Goal: Transaction & Acquisition: Purchase product/service

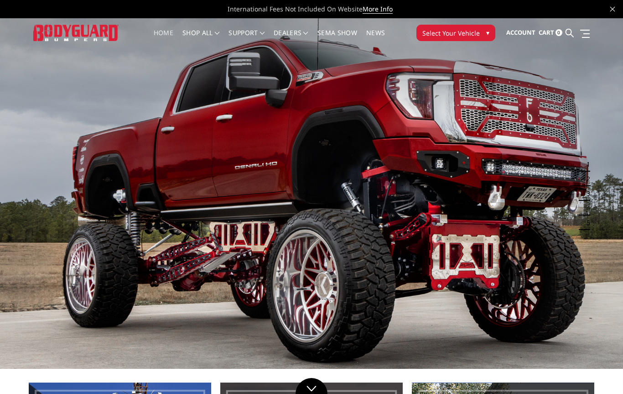
click at [478, 35] on span "Select Your Vehicle" at bounding box center [450, 33] width 57 height 10
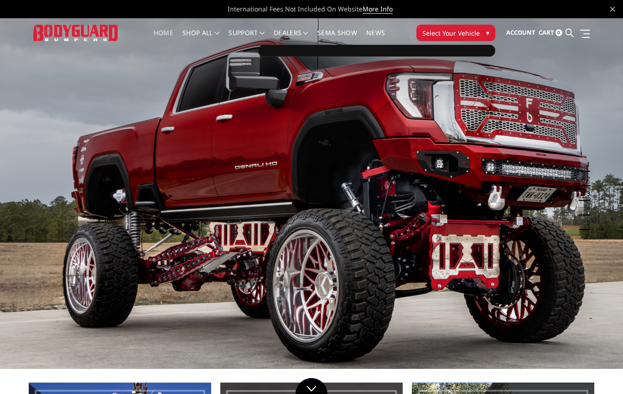
click at [483, 29] on button "Select Your Vehicle ▾" at bounding box center [455, 33] width 79 height 16
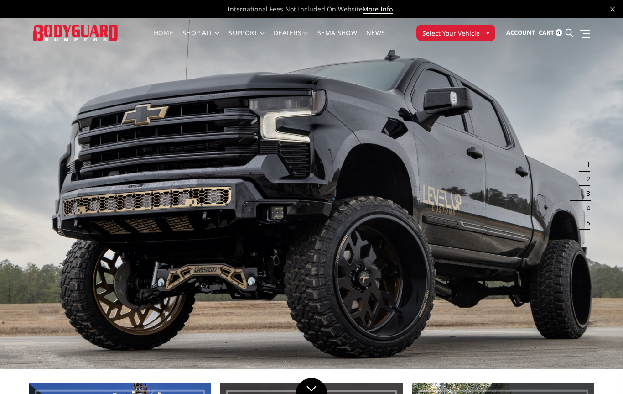
click at [474, 33] on span "Select Your Vehicle" at bounding box center [450, 33] width 57 height 10
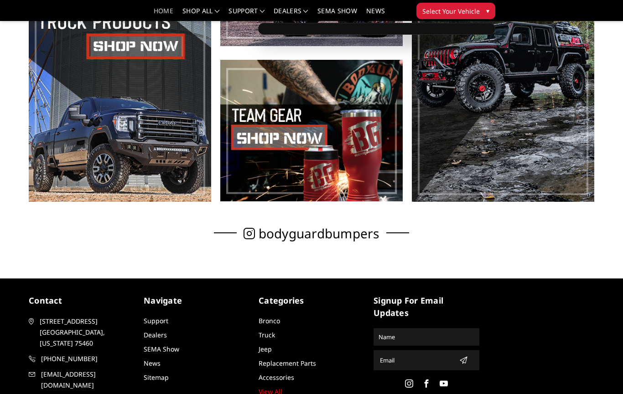
scroll to position [478, 0]
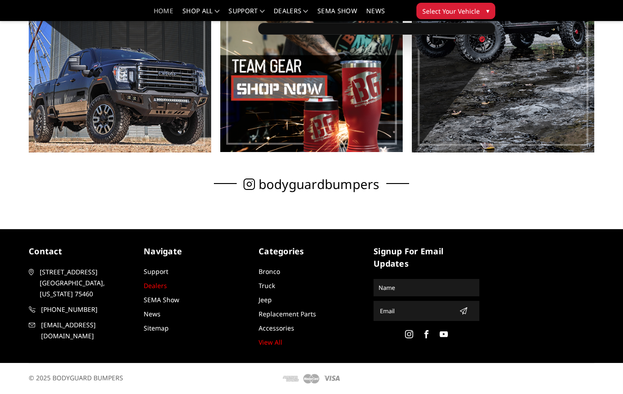
click at [146, 285] on link "Dealers" at bounding box center [155, 285] width 23 height 9
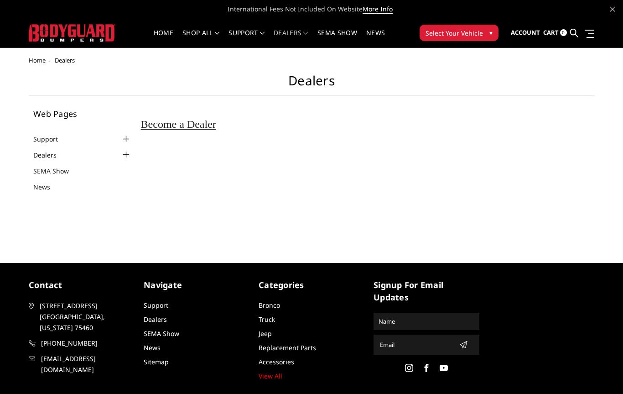
click at [41, 156] on link "Dealers" at bounding box center [50, 155] width 35 height 10
click at [125, 155] on div at bounding box center [126, 154] width 11 height 11
click at [41, 153] on link "Dealers" at bounding box center [50, 155] width 35 height 10
click at [493, 26] on button "Select Your Vehicle ▾" at bounding box center [459, 33] width 79 height 16
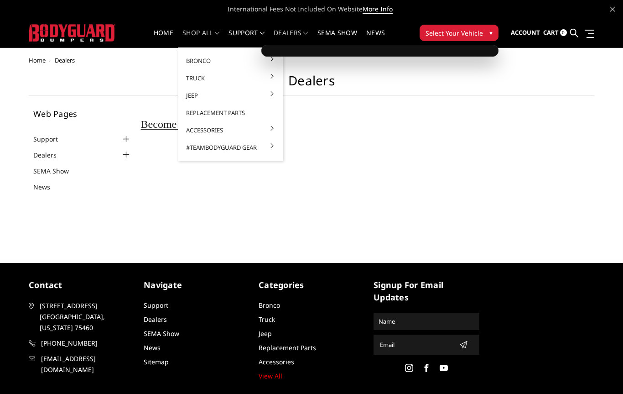
click at [200, 32] on link "shop all" at bounding box center [200, 39] width 37 height 18
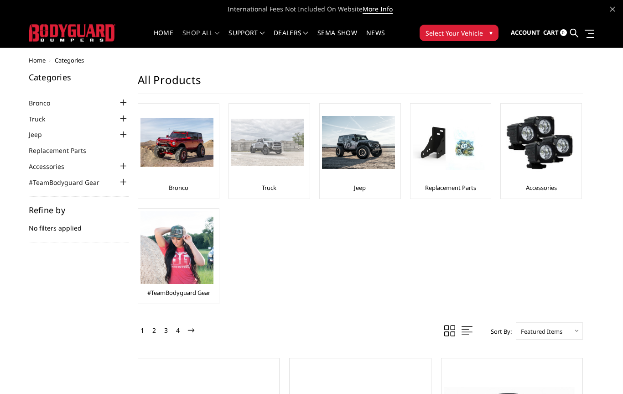
click at [268, 178] on div at bounding box center [267, 142] width 73 height 73
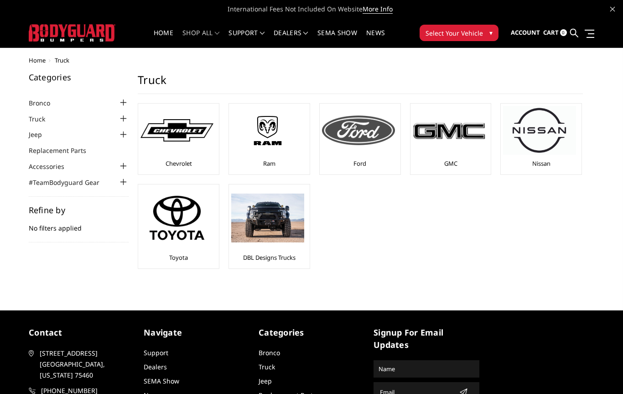
click at [366, 154] on div at bounding box center [358, 130] width 73 height 49
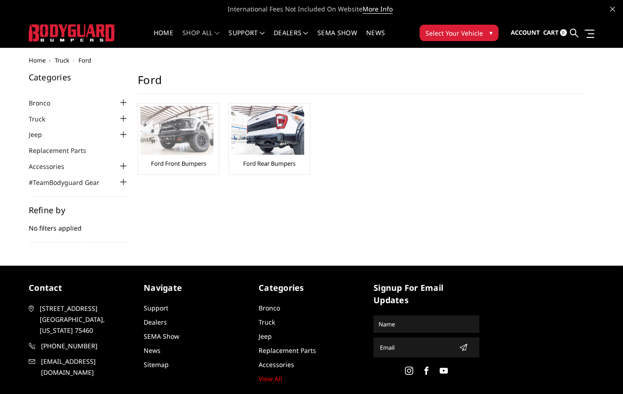
click at [172, 154] on img at bounding box center [176, 130] width 73 height 49
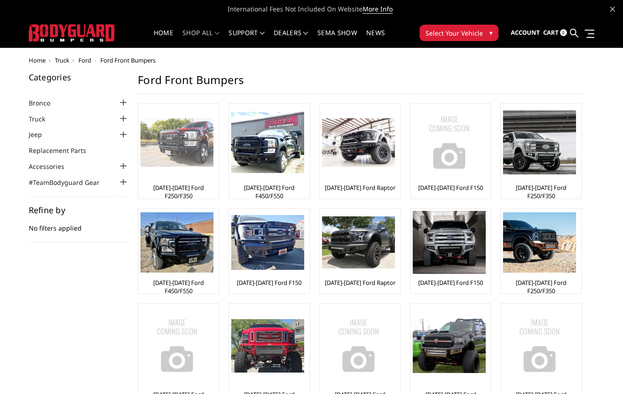
click at [187, 147] on img at bounding box center [176, 142] width 73 height 49
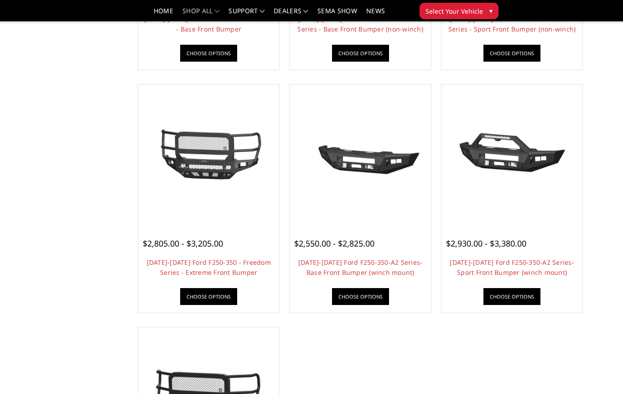
scroll to position [511, 0]
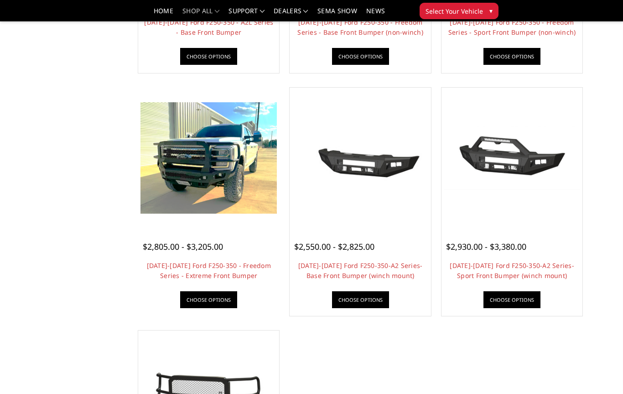
click at [243, 188] on img at bounding box center [208, 157] width 136 height 111
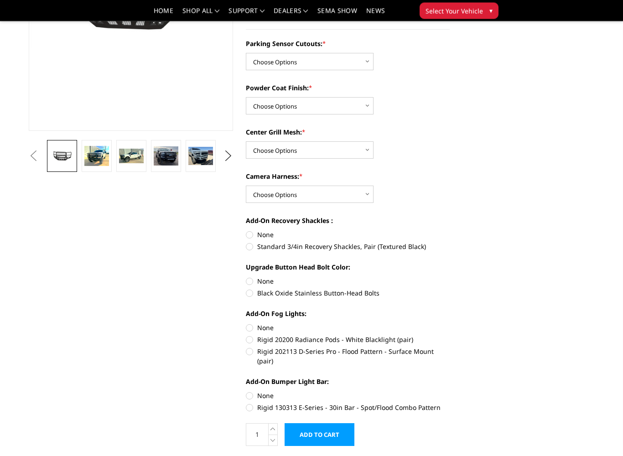
scroll to position [183, 0]
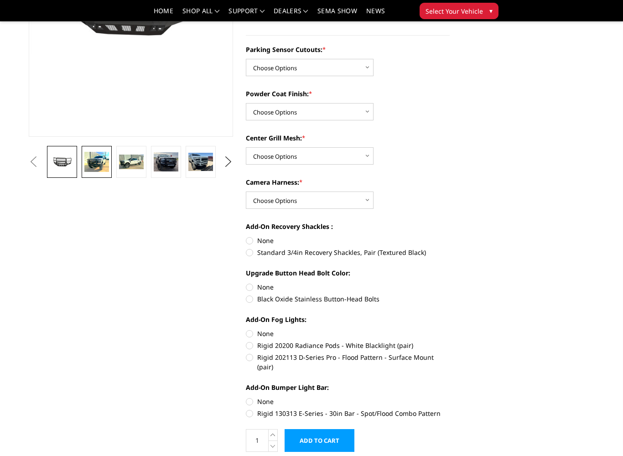
click at [90, 160] on img at bounding box center [96, 162] width 25 height 20
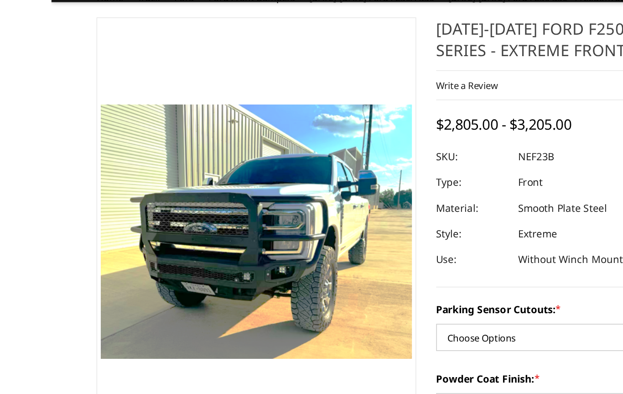
scroll to position [0, 0]
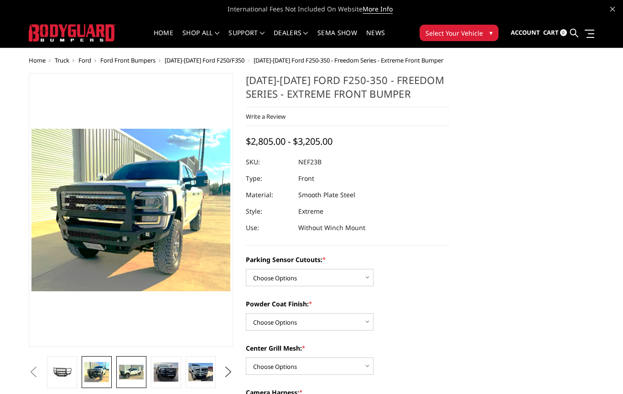
click at [136, 368] on img at bounding box center [131, 371] width 25 height 15
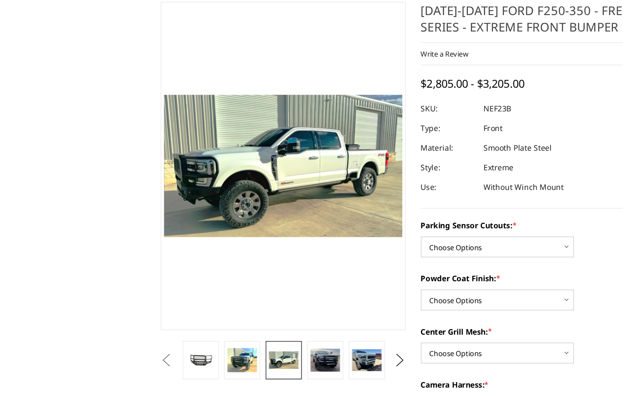
scroll to position [11, 0]
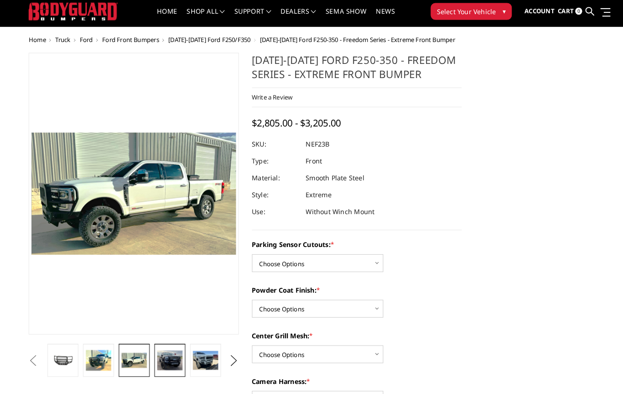
click at [174, 351] on img at bounding box center [166, 360] width 25 height 19
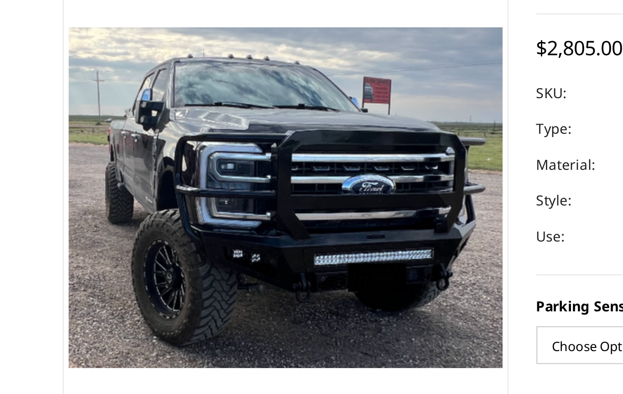
scroll to position [0, 0]
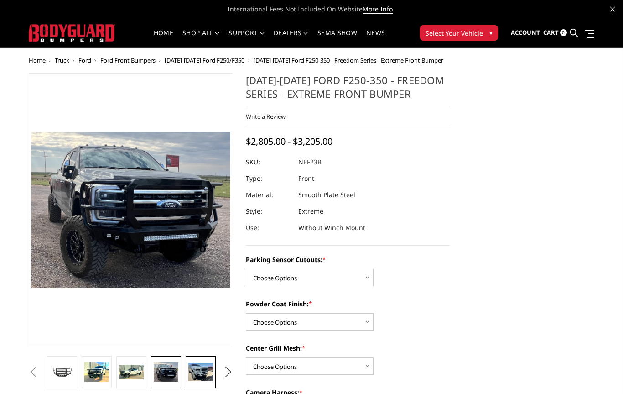
click at [199, 373] on img at bounding box center [200, 372] width 25 height 19
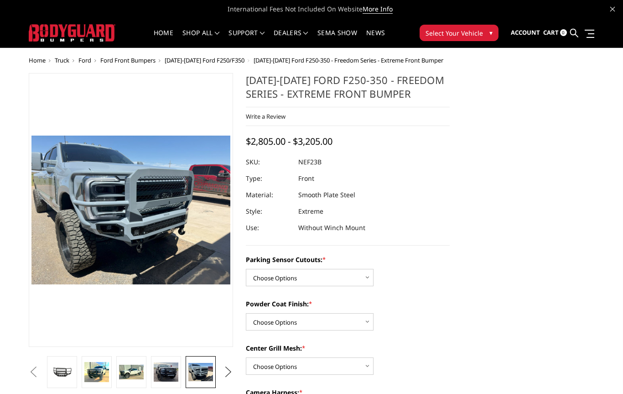
click at [226, 367] on button "Next" at bounding box center [228, 372] width 14 height 14
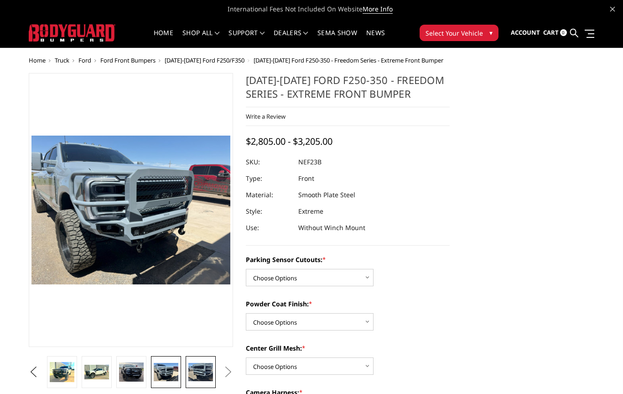
click at [208, 374] on img at bounding box center [200, 372] width 25 height 19
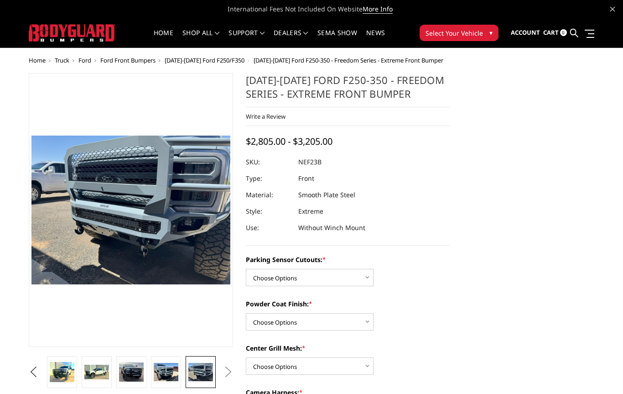
click at [230, 369] on button "Next" at bounding box center [228, 372] width 14 height 14
click at [102, 373] on img at bounding box center [96, 371] width 25 height 15
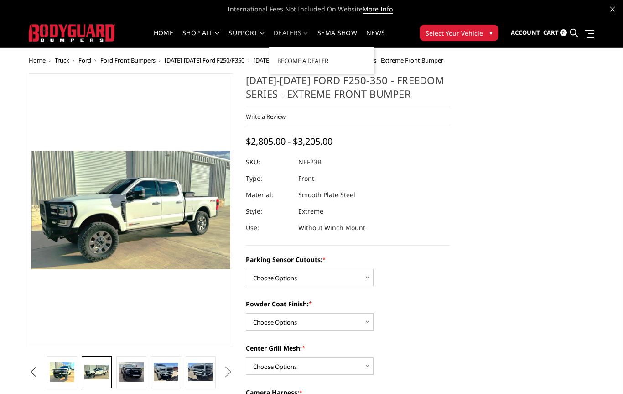
click at [299, 33] on link "Dealers" at bounding box center [291, 39] width 35 height 18
click at [302, 32] on link "Dealers" at bounding box center [291, 39] width 35 height 18
click at [343, 31] on link "SEMA Show" at bounding box center [337, 39] width 40 height 18
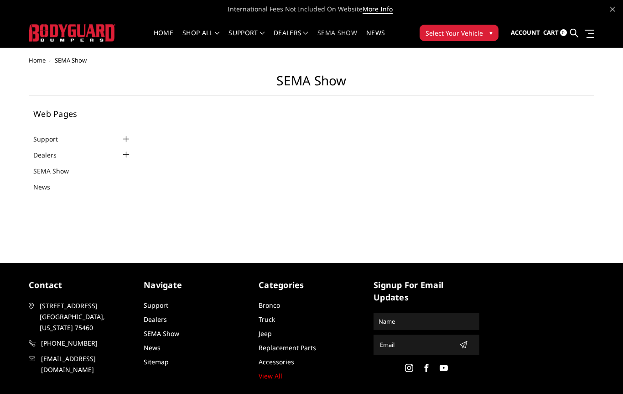
select select "US"
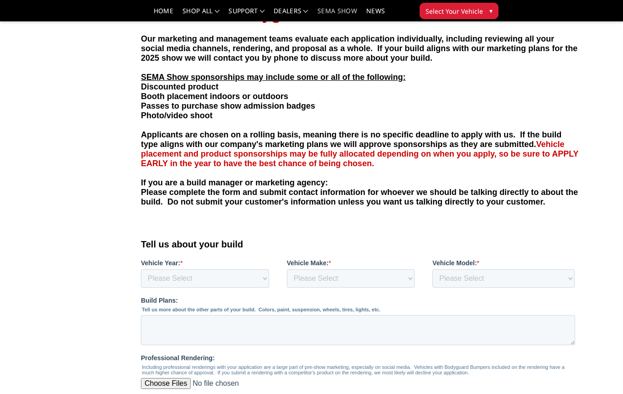
scroll to position [179, 0]
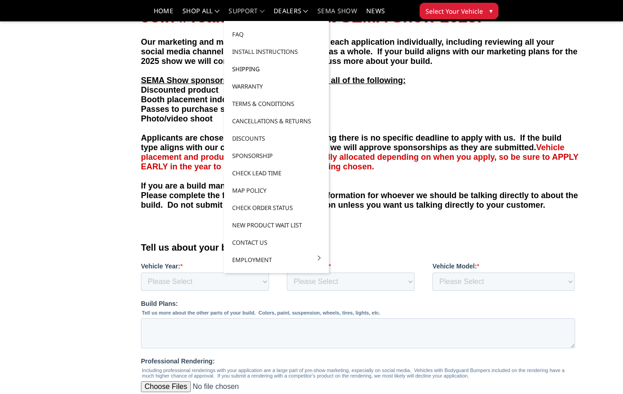
click at [252, 67] on link "Shipping" at bounding box center [277, 68] width 98 height 17
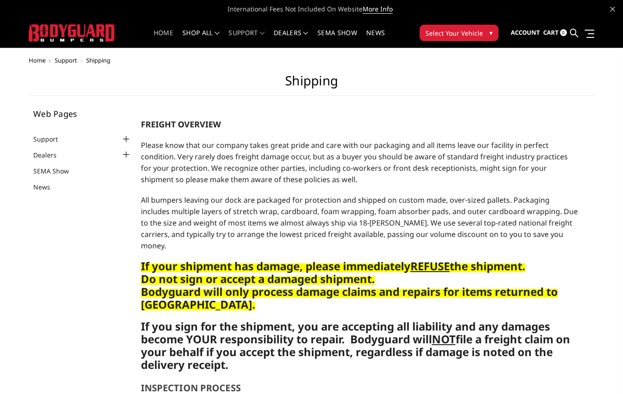
click at [167, 31] on link "Home" at bounding box center [164, 39] width 20 height 18
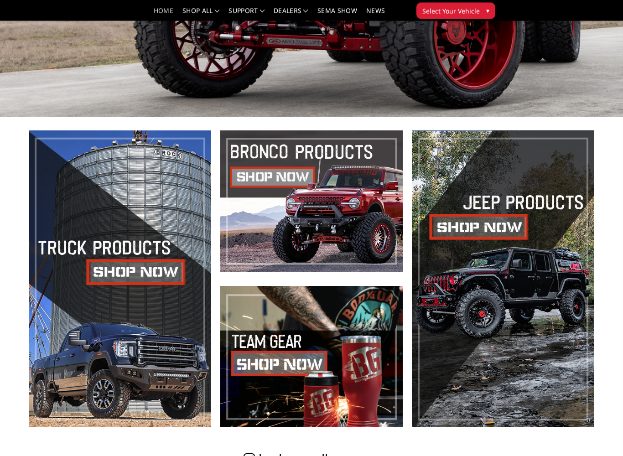
scroll to position [203, 0]
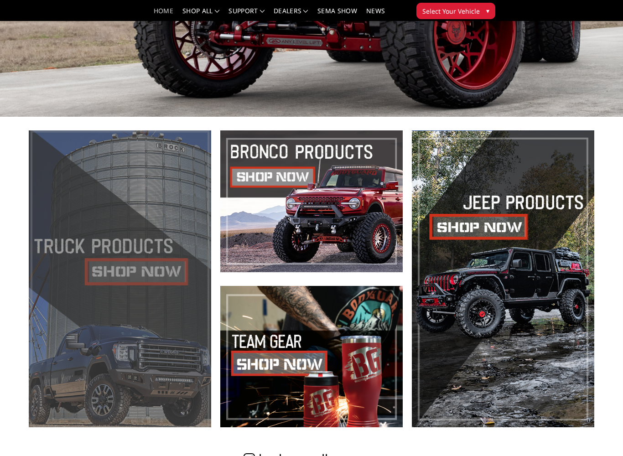
click at [102, 275] on span at bounding box center [120, 278] width 182 height 297
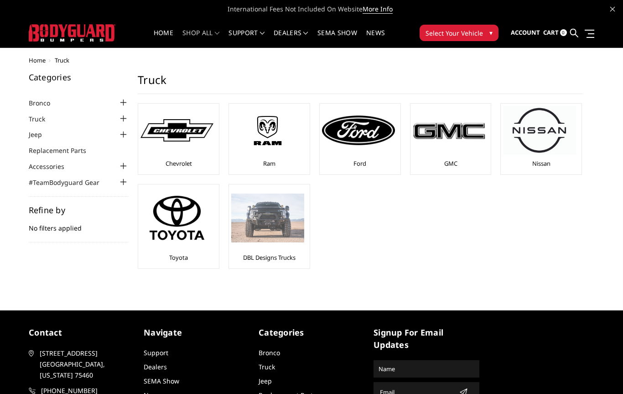
click at [283, 222] on img at bounding box center [267, 217] width 73 height 49
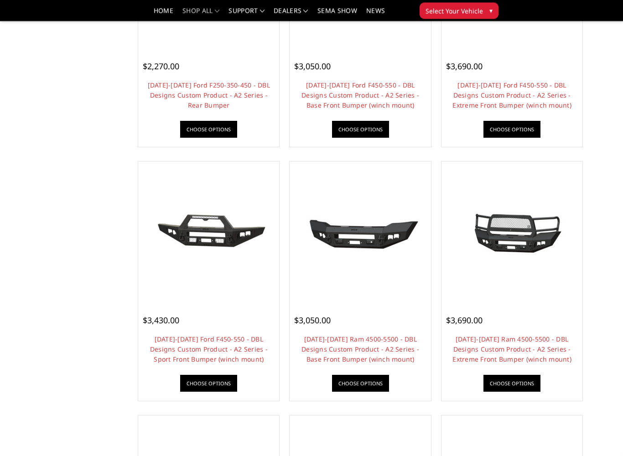
scroll to position [301, 0]
click at [542, 246] on img at bounding box center [512, 232] width 136 height 65
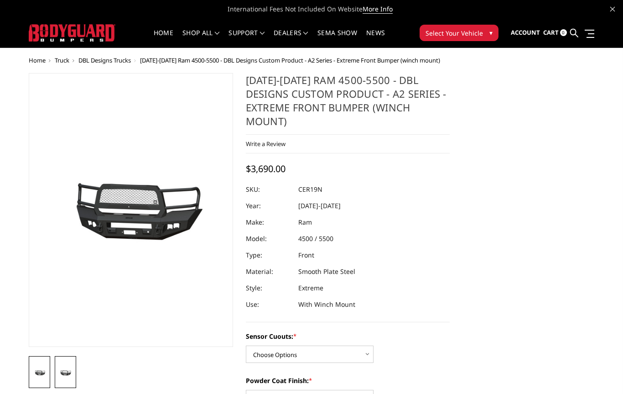
click at [71, 376] on img at bounding box center [65, 372] width 16 height 8
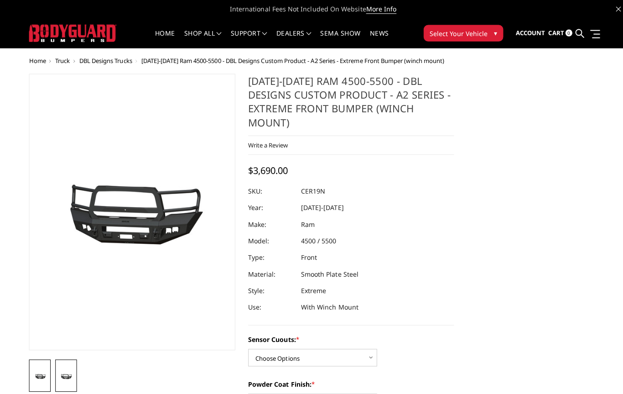
click at [36, 374] on img at bounding box center [39, 372] width 16 height 8
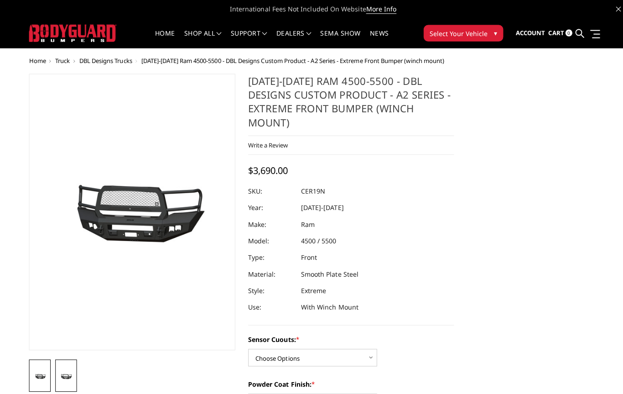
click at [69, 371] on img at bounding box center [65, 372] width 16 height 8
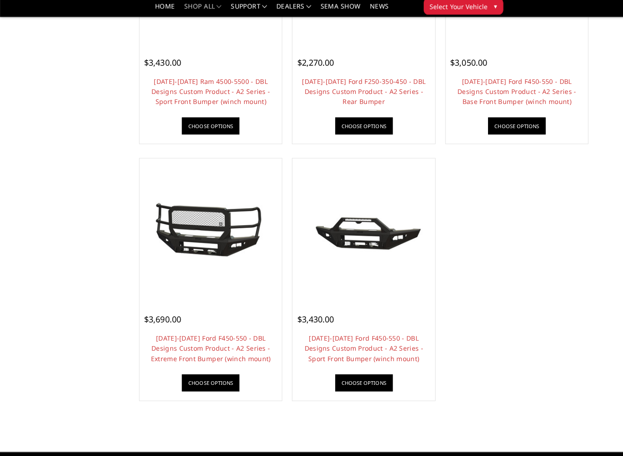
scroll to position [810, 0]
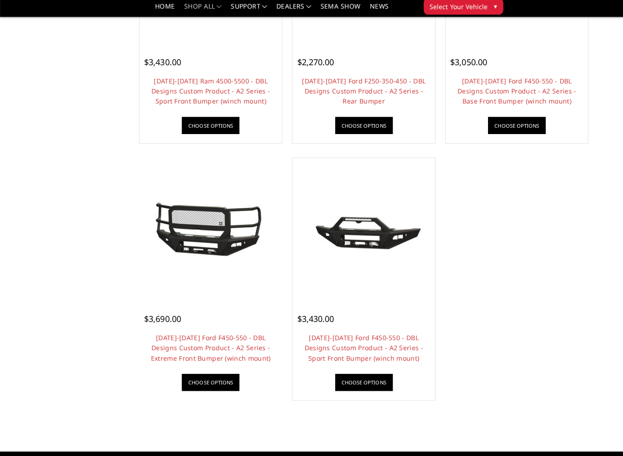
click at [234, 232] on img at bounding box center [208, 231] width 136 height 63
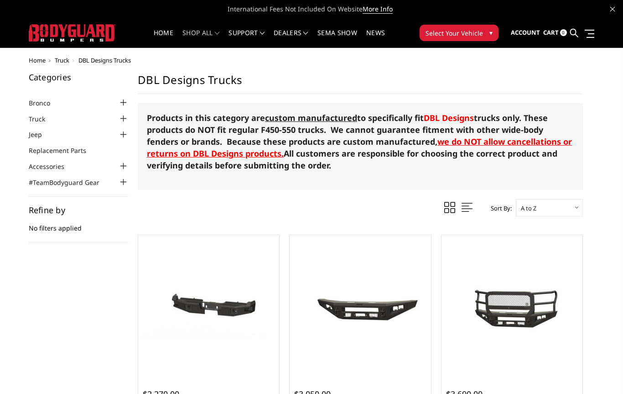
scroll to position [4, 0]
